Goal: Information Seeking & Learning: Learn about a topic

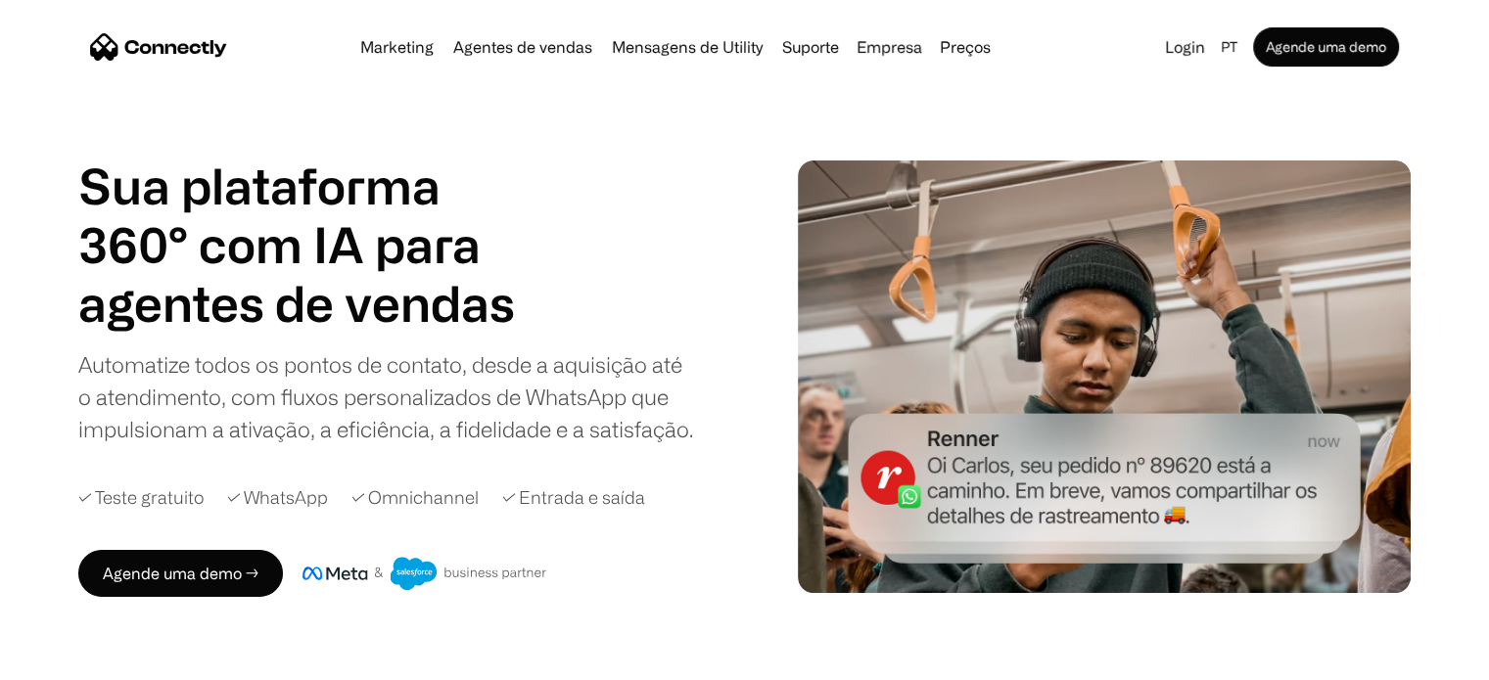
click at [577, 60] on div "Marketing Agentes de vendas Mensagens de Utility Suporte Empresa Sobre nós Carr…" at bounding box center [675, 46] width 646 height 27
click at [368, 527] on div "Sua plataforma 360° com IA para agentes de vendas suporte utility agentes de ve…" at bounding box center [424, 377] width 693 height 441
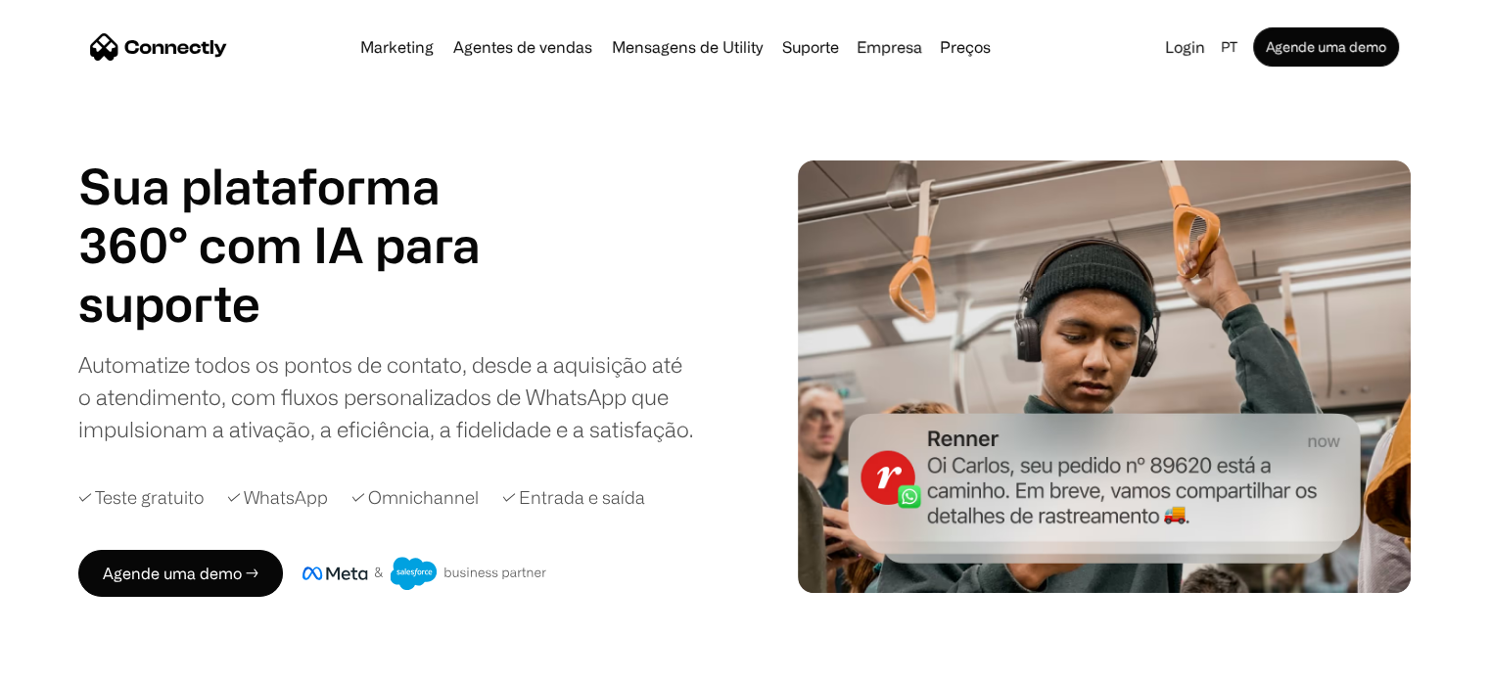
click at [368, 527] on div "Sua plataforma 360° com IA para agentes de vendas suporte utility agentes de ve…" at bounding box center [424, 377] width 693 height 441
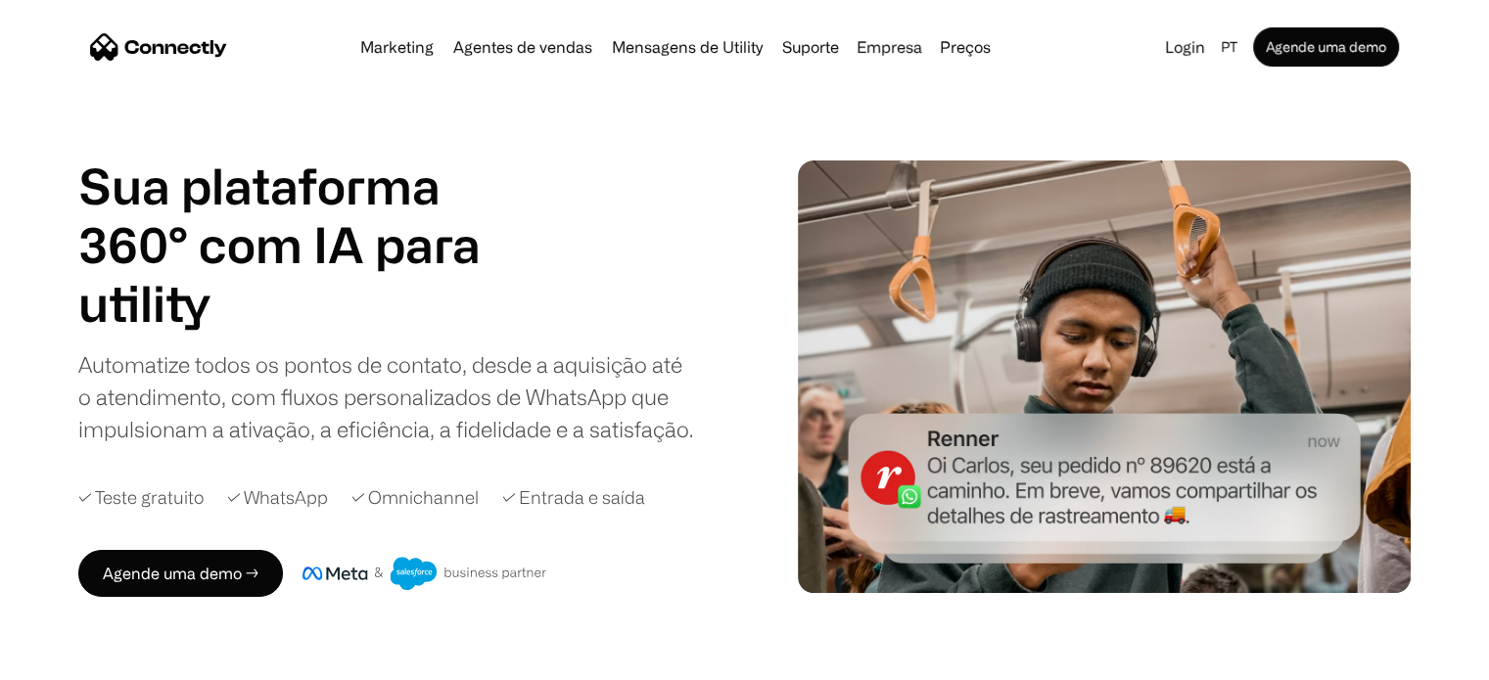
click at [368, 527] on div "Sua plataforma 360° com IA para agentes de vendas suporte utility agentes de ve…" at bounding box center [424, 377] width 693 height 441
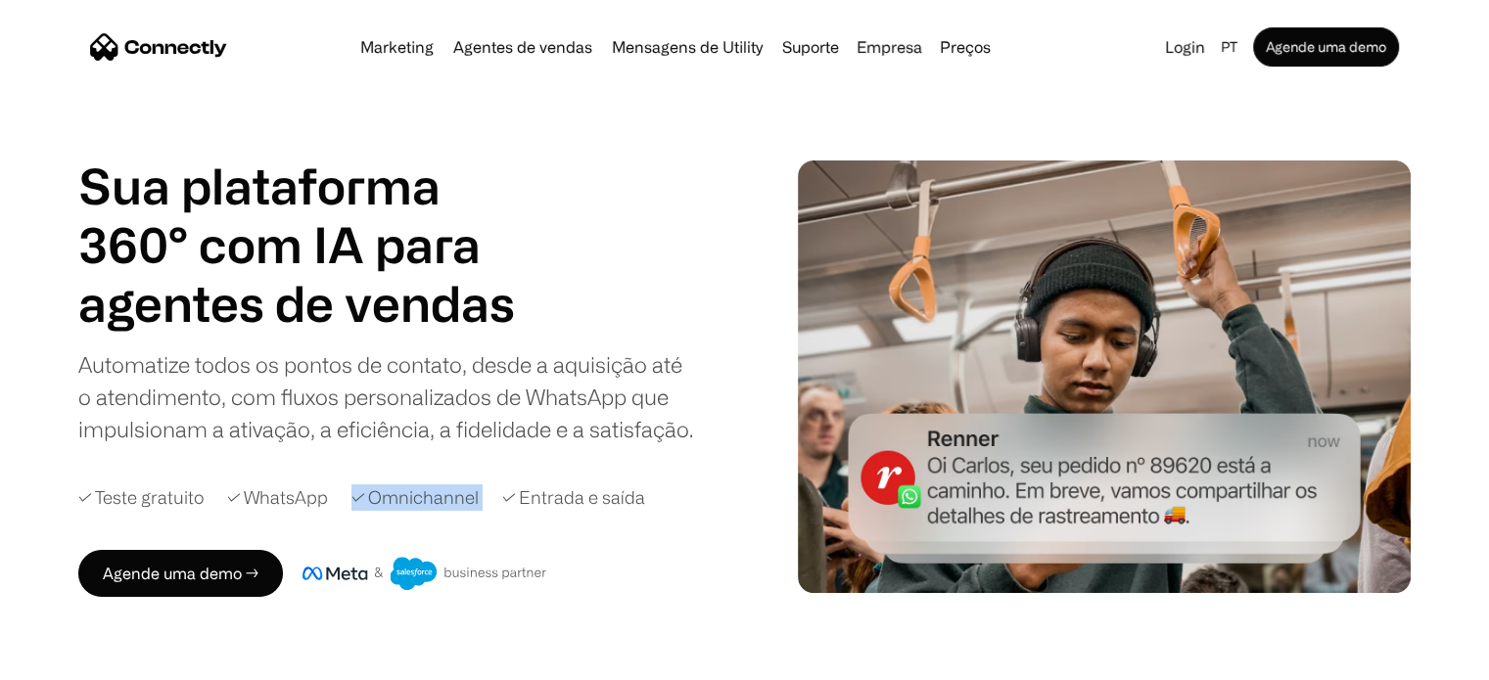
click at [368, 527] on div "Sua plataforma 360° com IA para agentes de vendas suporte utility agentes de ve…" at bounding box center [424, 377] width 693 height 441
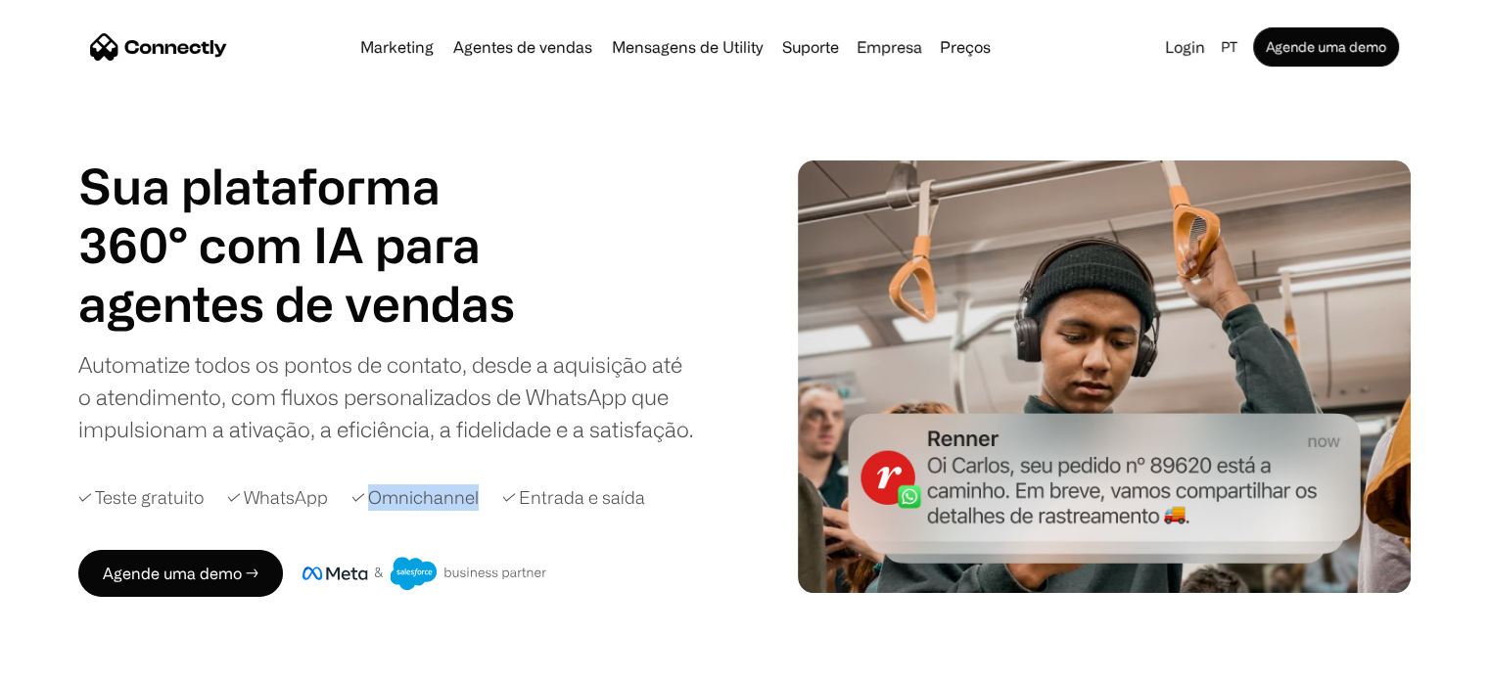
click at [368, 527] on div "Sua plataforma 360° com IA para agentes de vendas suporte utility agentes de ve…" at bounding box center [424, 377] width 693 height 441
